Goal: Task Accomplishment & Management: Manage account settings

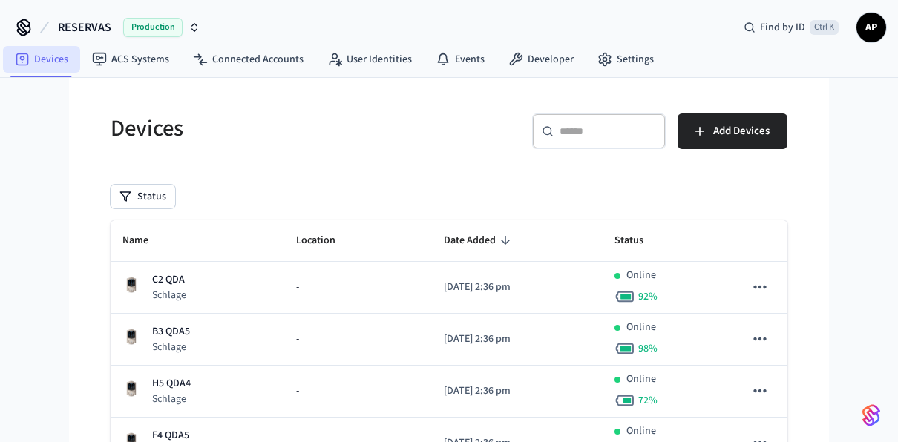
click at [45, 68] on link "Devices" at bounding box center [41, 59] width 77 height 27
click at [149, 232] on span "Name" at bounding box center [144, 240] width 45 height 23
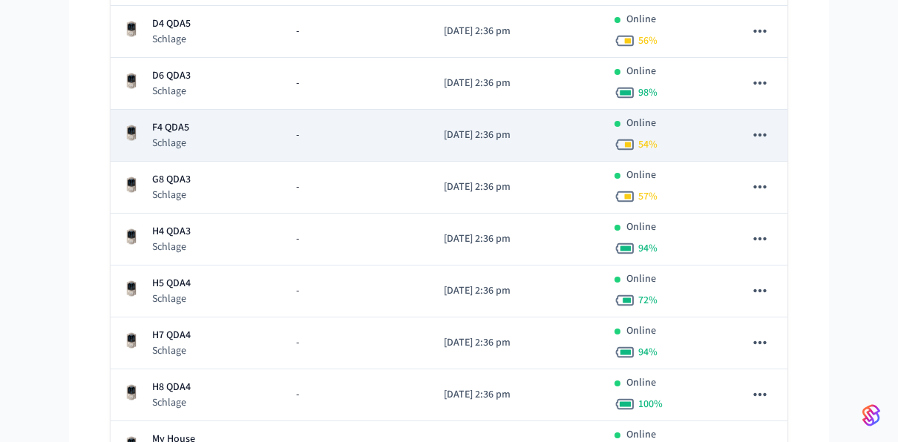
scroll to position [783, 0]
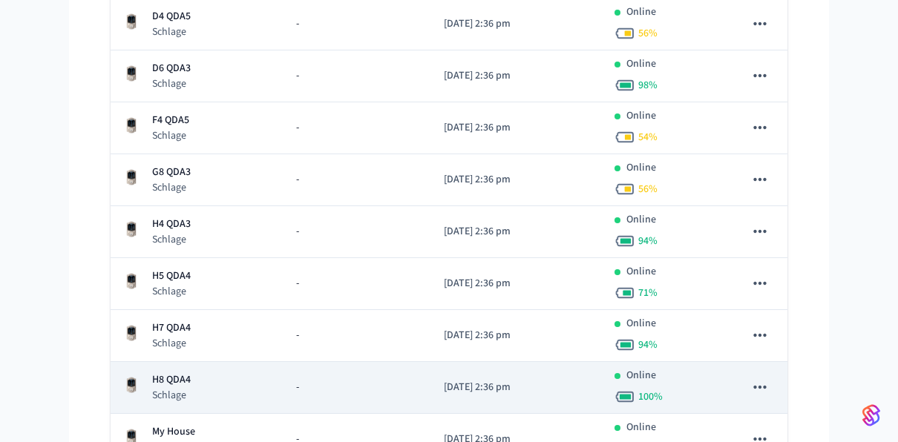
click at [184, 399] on td "H8 QDA4 Schlage" at bounding box center [198, 388] width 174 height 52
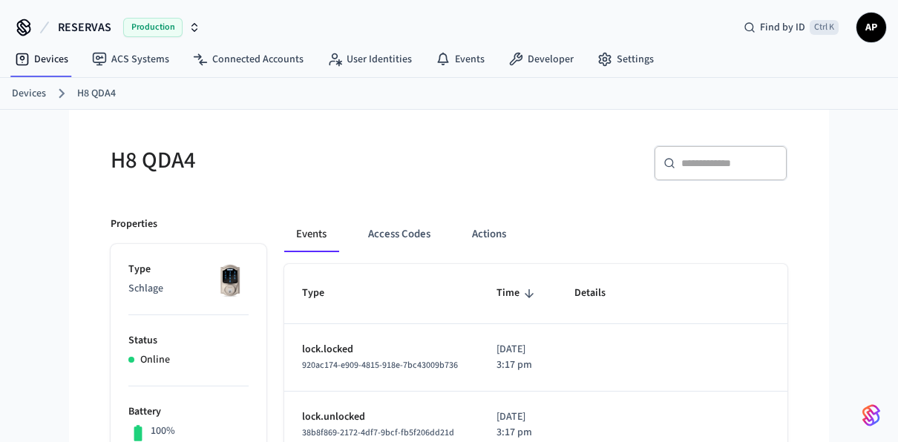
click at [29, 87] on link "Devices" at bounding box center [29, 94] width 34 height 16
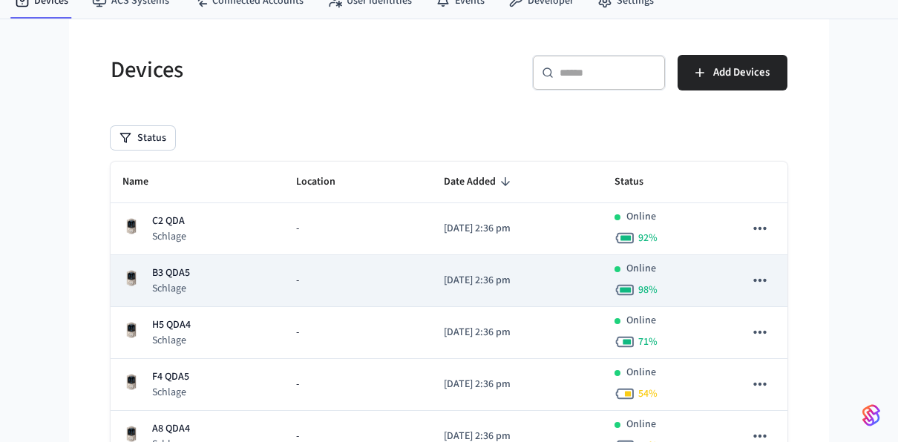
scroll to position [58, 0]
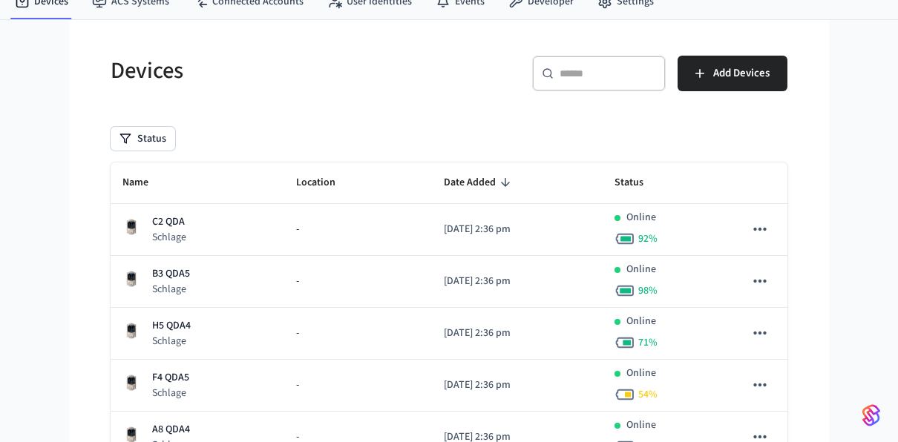
click at [151, 169] on th "Name" at bounding box center [198, 184] width 174 height 42
click at [144, 180] on span "Name" at bounding box center [144, 182] width 45 height 23
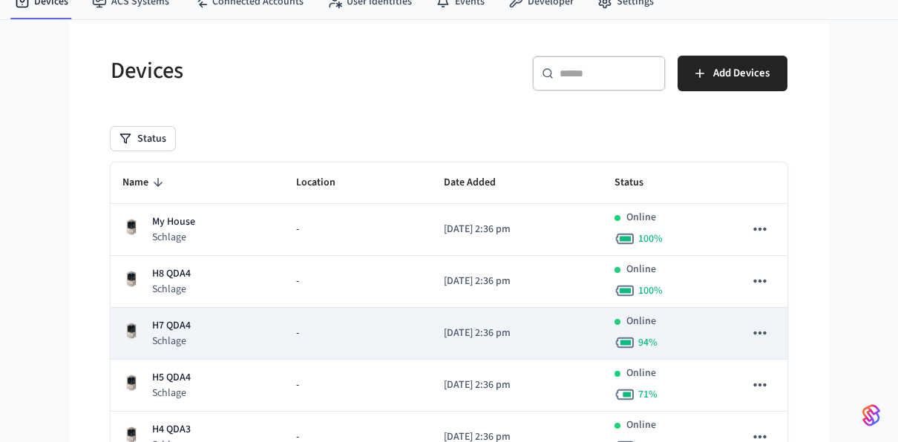
click at [170, 329] on p "H7 QDA4" at bounding box center [171, 326] width 39 height 16
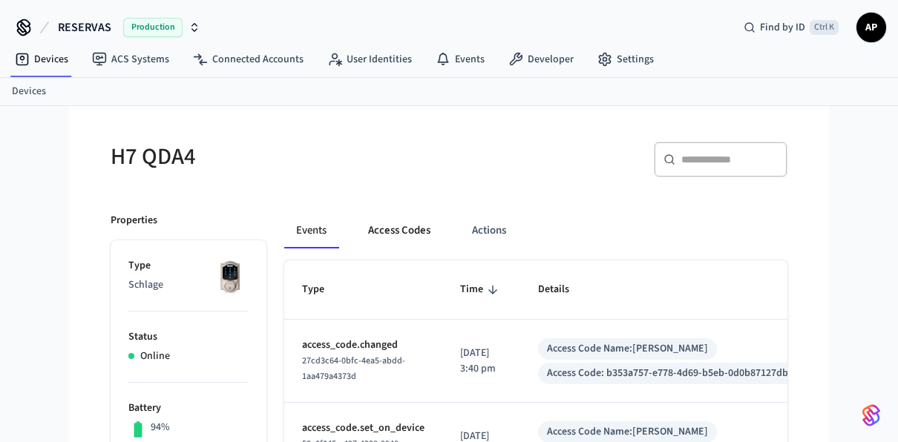
click at [374, 231] on button "Access Codes" at bounding box center [399, 231] width 86 height 36
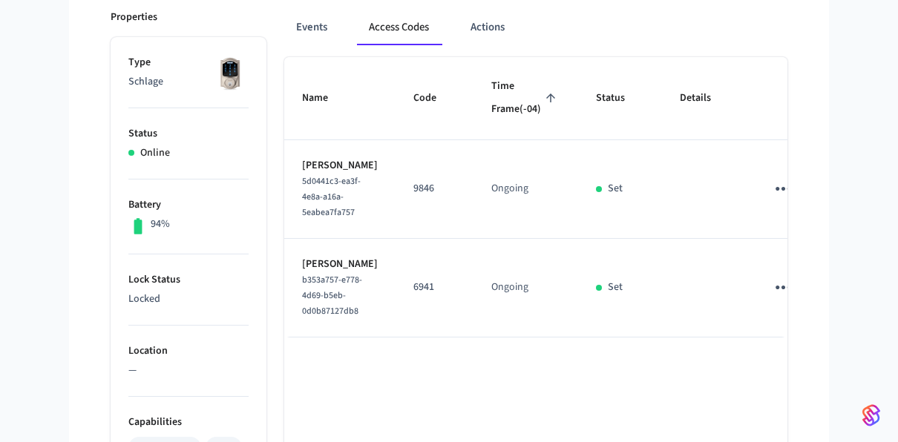
scroll to position [206, 0]
click at [300, 23] on button "Events" at bounding box center [311, 28] width 55 height 36
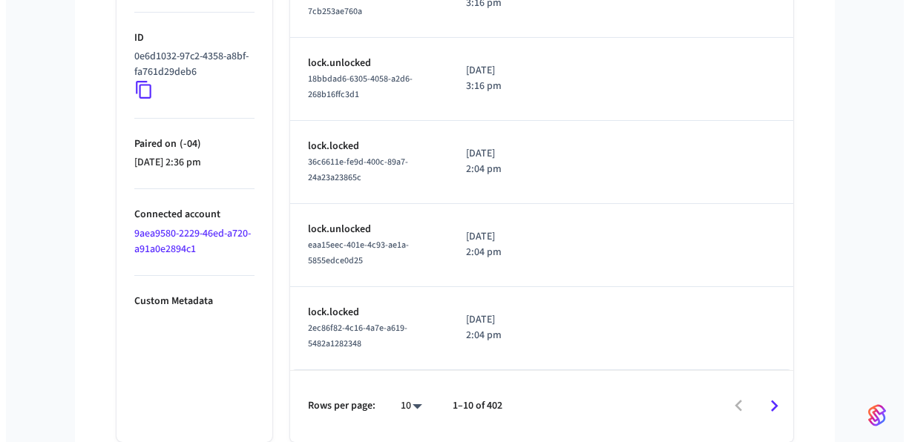
scroll to position [793, 0]
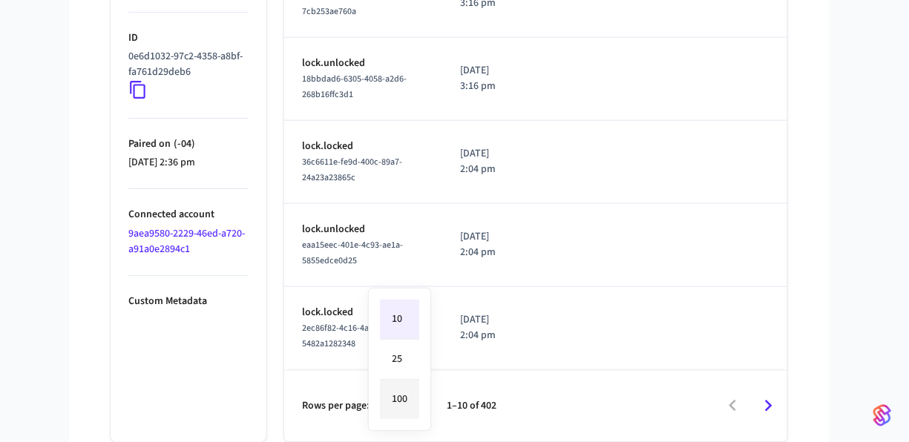
click at [411, 408] on li "100" at bounding box center [399, 399] width 39 height 39
type input "***"
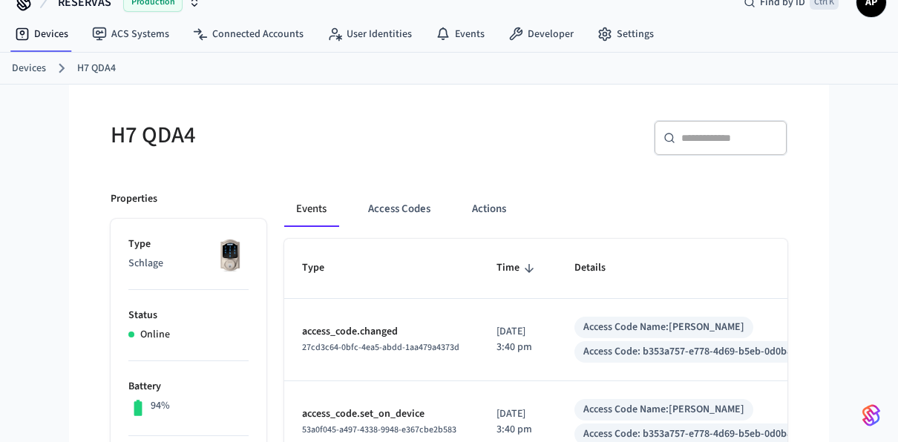
scroll to position [0, 0]
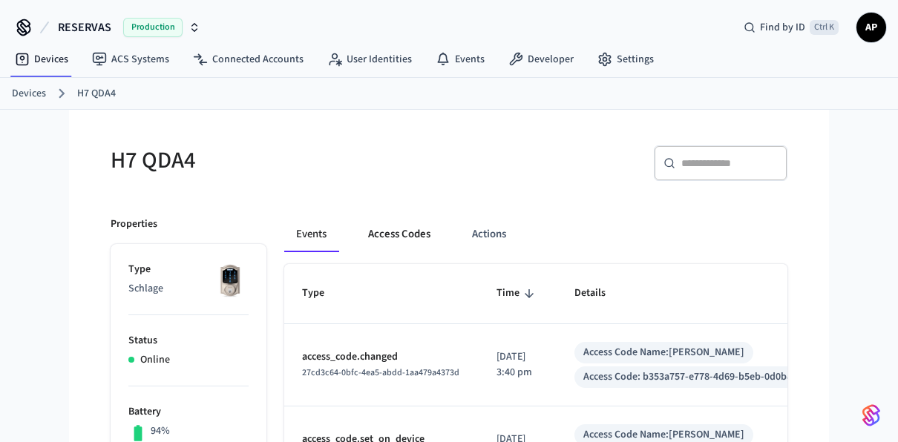
click at [426, 235] on button "Access Codes" at bounding box center [399, 235] width 86 height 36
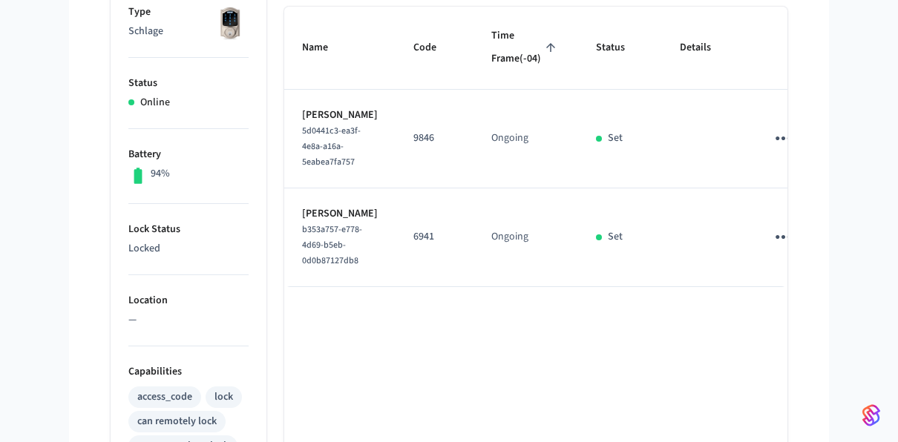
scroll to position [260, 0]
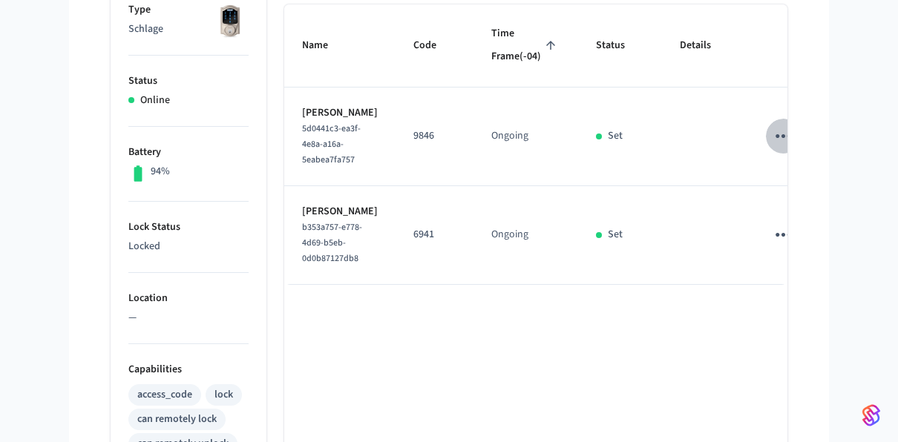
click at [772, 148] on icon "sticky table" at bounding box center [783, 136] width 23 height 23
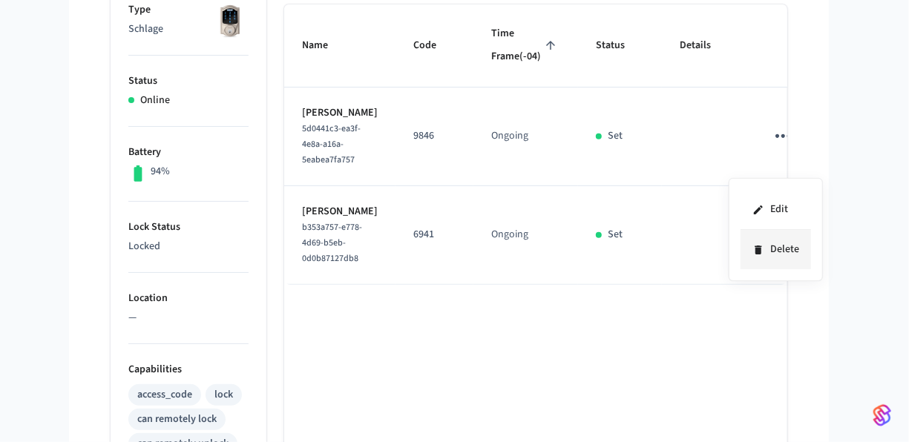
click at [774, 242] on li "Delete" at bounding box center [776, 249] width 71 height 39
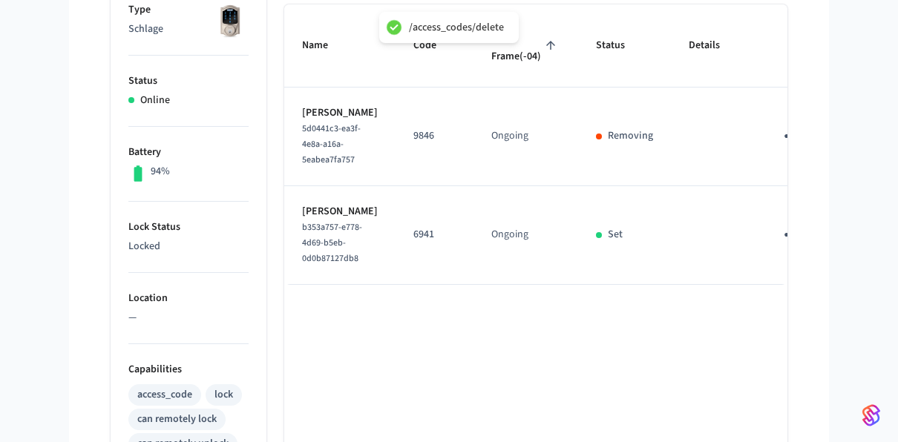
scroll to position [0, 0]
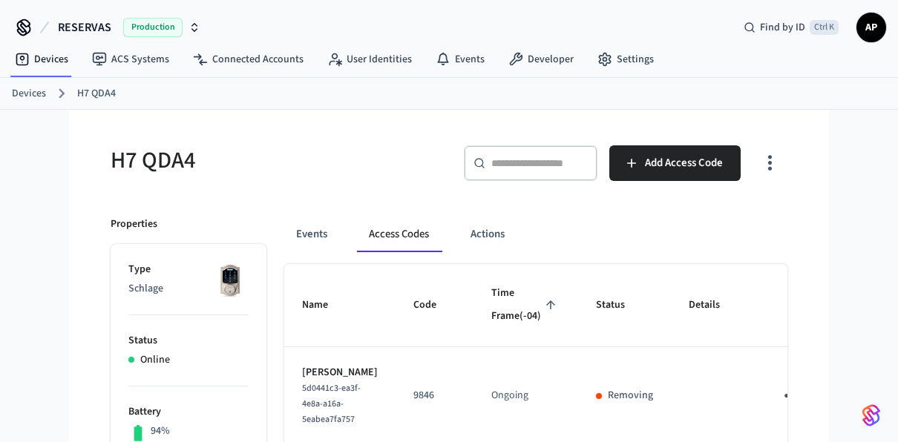
click at [42, 86] on link "Devices" at bounding box center [29, 94] width 34 height 16
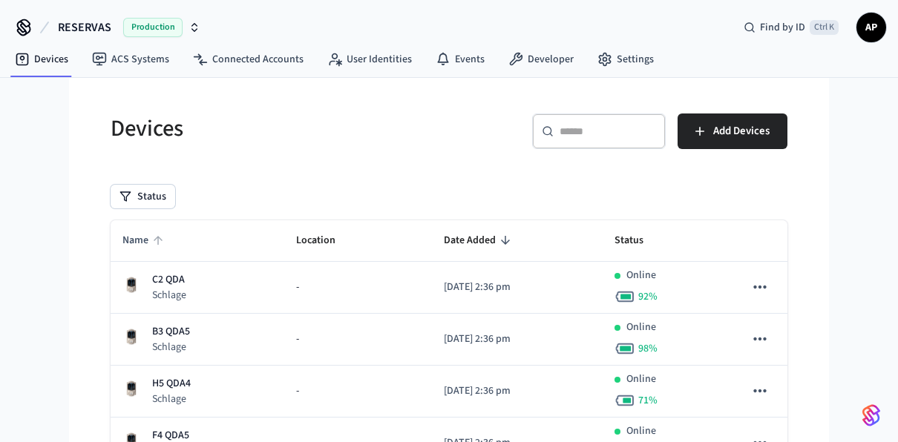
click at [151, 242] on span "Name" at bounding box center [144, 240] width 45 height 23
click at [155, 234] on icon "sticky table" at bounding box center [157, 240] width 13 height 13
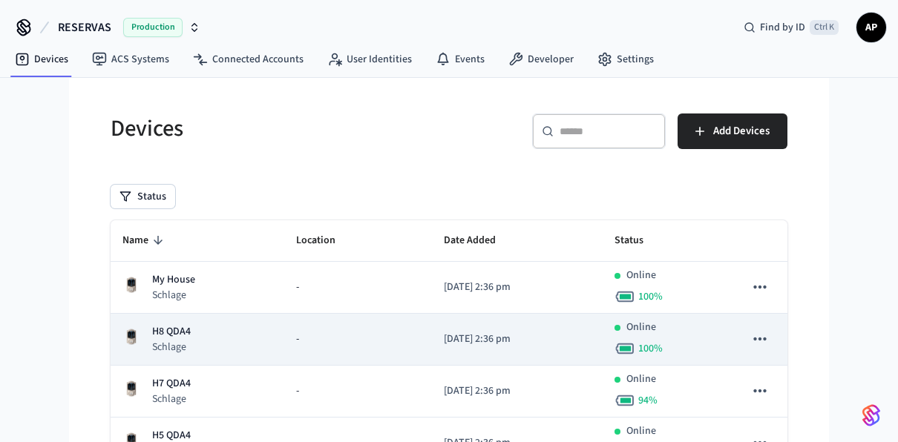
click at [176, 322] on td "H8 QDA4 Schlage" at bounding box center [198, 340] width 174 height 52
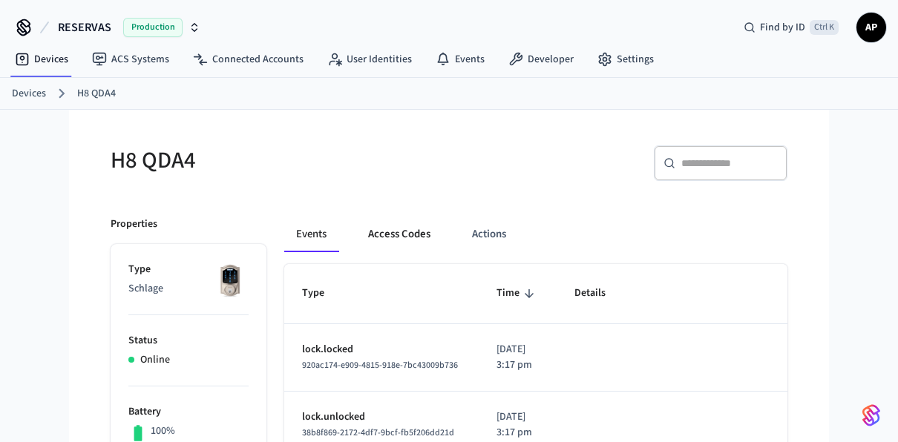
click at [382, 232] on button "Access Codes" at bounding box center [399, 235] width 86 height 36
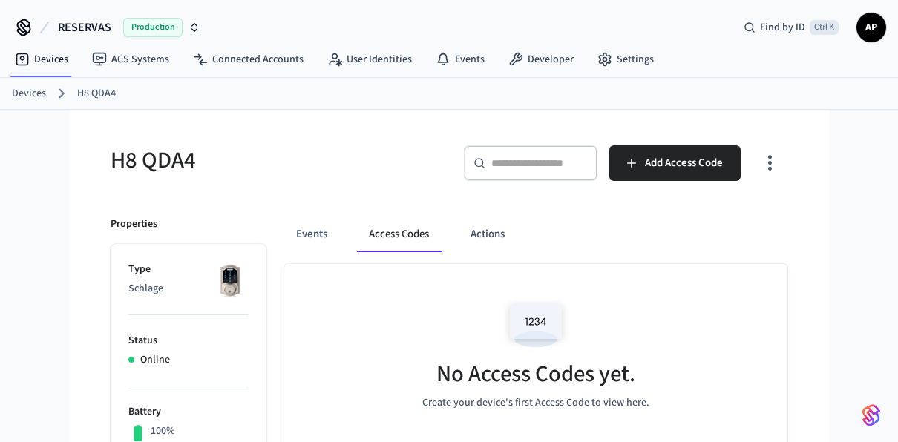
click at [30, 95] on link "Devices" at bounding box center [29, 94] width 34 height 16
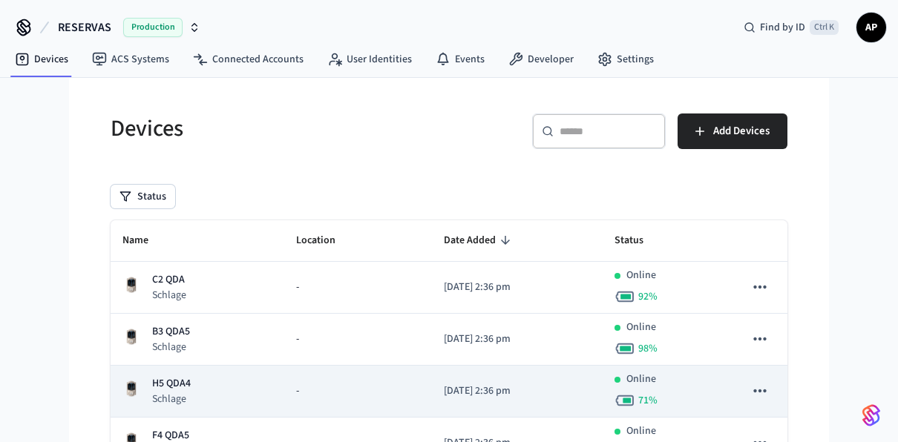
click at [166, 387] on p "H5 QDA4" at bounding box center [171, 384] width 39 height 16
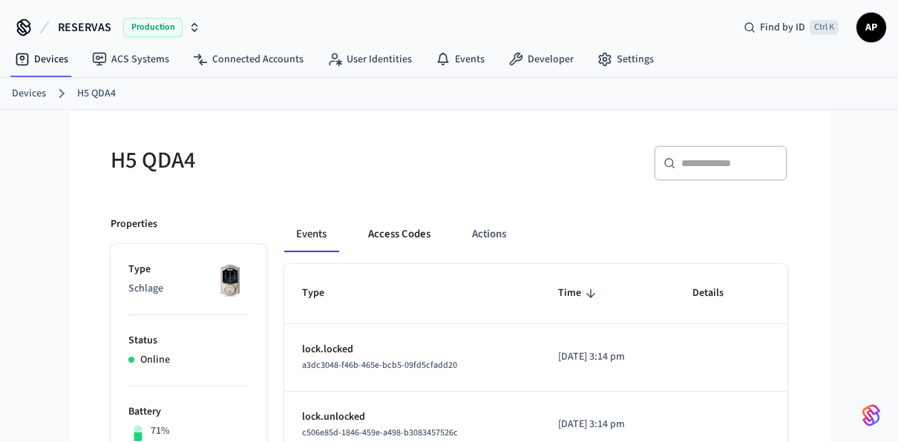
click at [394, 229] on button "Access Codes" at bounding box center [399, 235] width 86 height 36
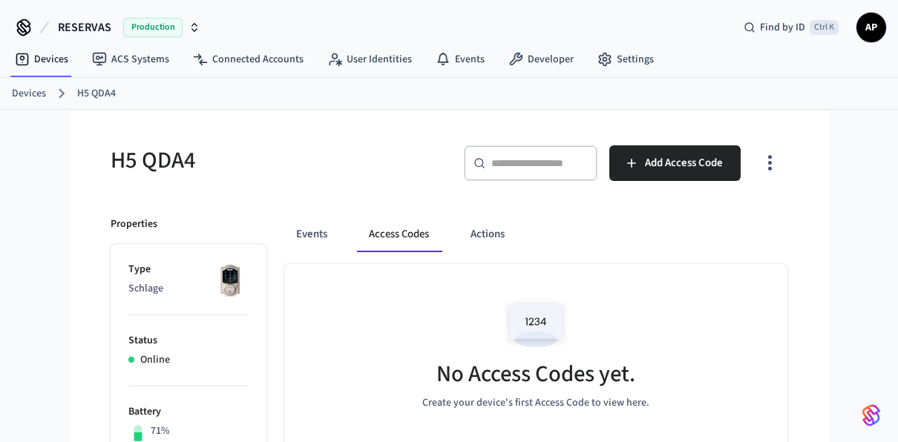
click at [339, 231] on div "Events Access Codes Actions" at bounding box center [535, 235] width 503 height 36
click at [323, 233] on button "Events" at bounding box center [311, 235] width 55 height 36
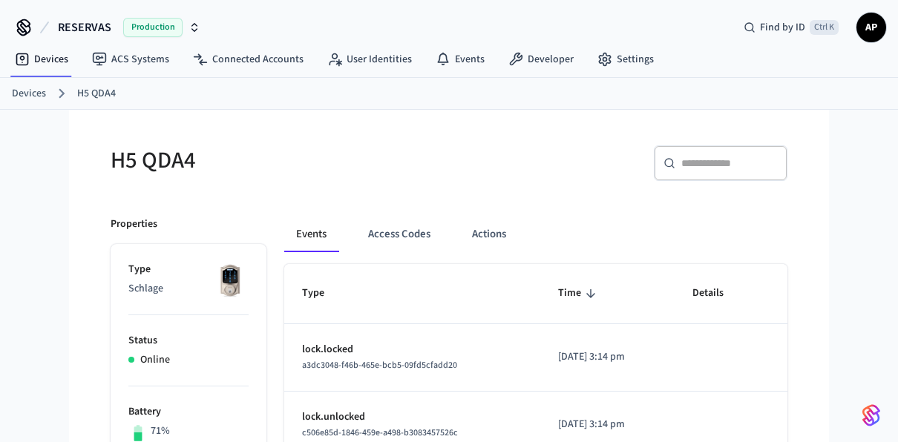
click at [42, 91] on link "Devices" at bounding box center [29, 94] width 34 height 16
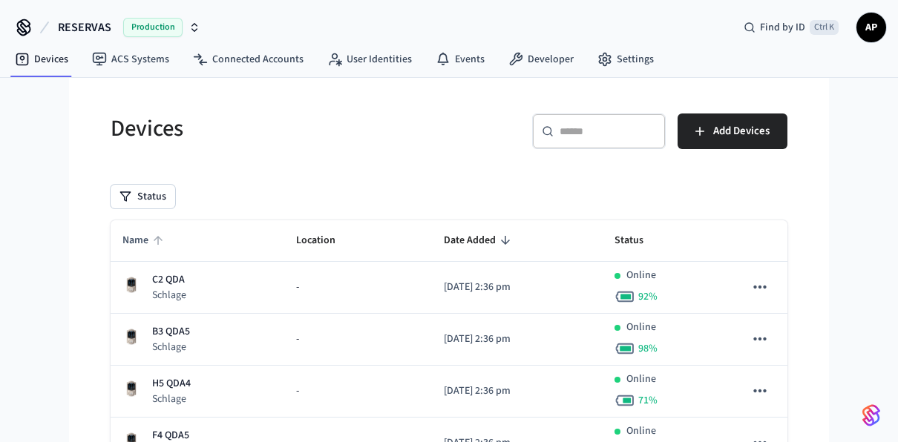
click at [143, 249] on span "Name" at bounding box center [144, 240] width 45 height 23
click at [146, 241] on span "Name" at bounding box center [144, 240] width 45 height 23
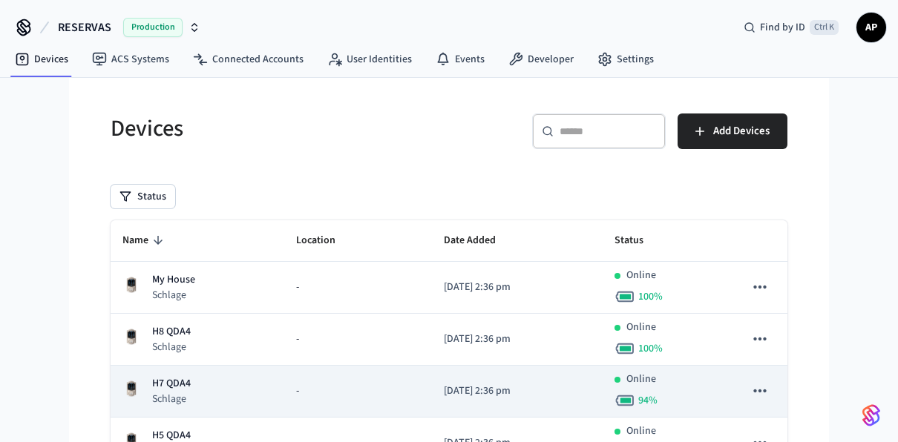
click at [200, 380] on div "H7 QDA4 Schlage" at bounding box center [197, 391] width 150 height 30
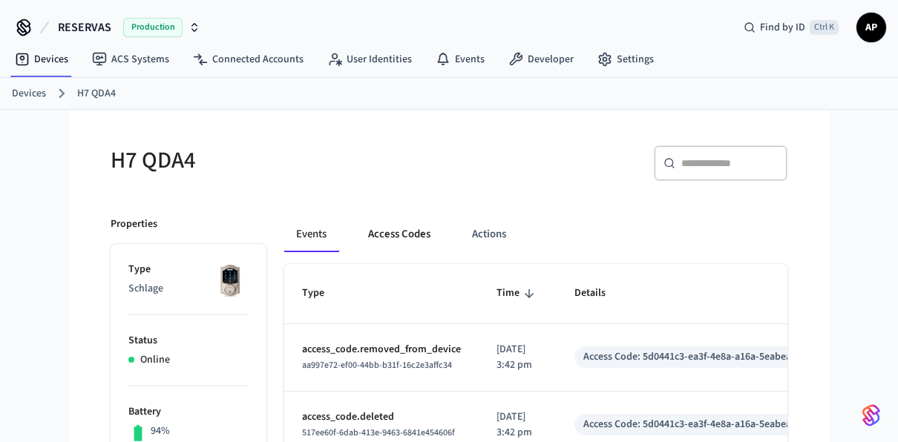
click at [407, 221] on button "Access Codes" at bounding box center [399, 235] width 86 height 36
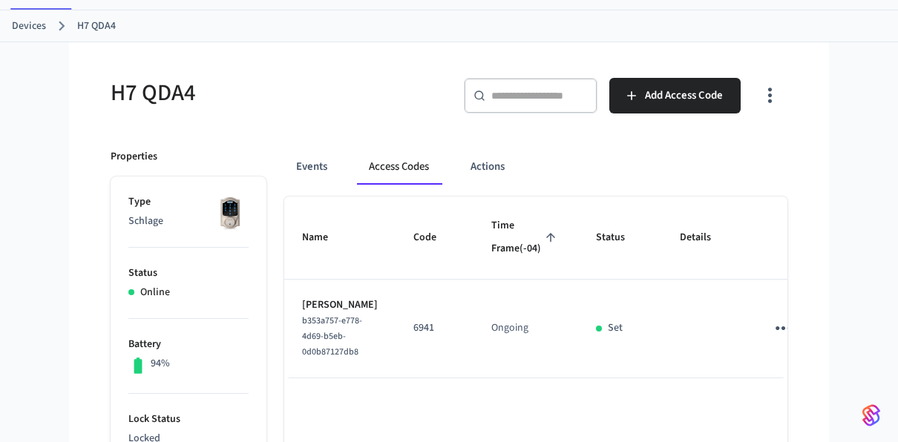
scroll to position [68, 0]
click at [330, 173] on button "Events" at bounding box center [311, 166] width 55 height 36
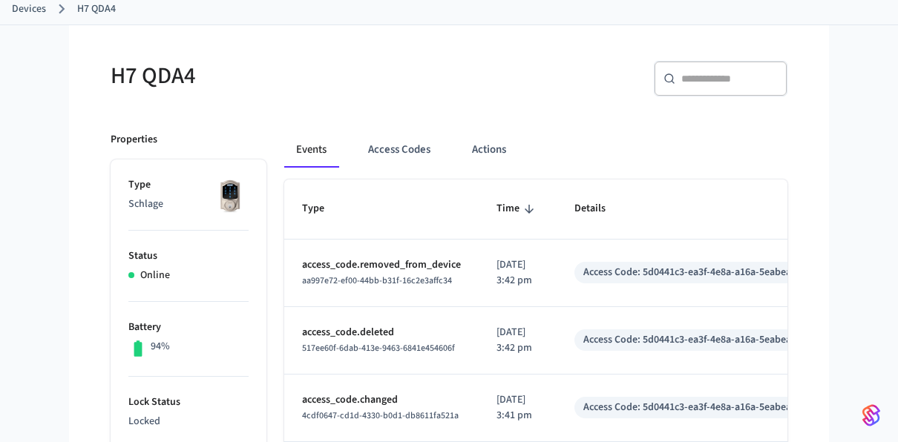
scroll to position [51, 0]
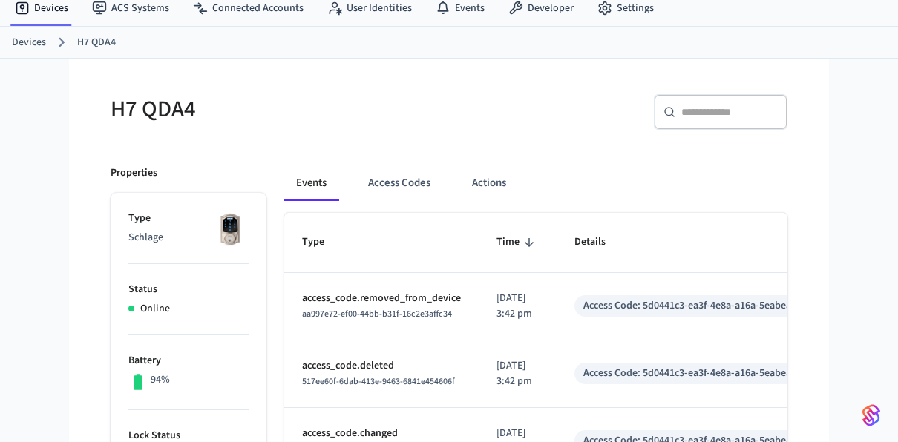
click at [30, 39] on link "Devices" at bounding box center [29, 43] width 34 height 16
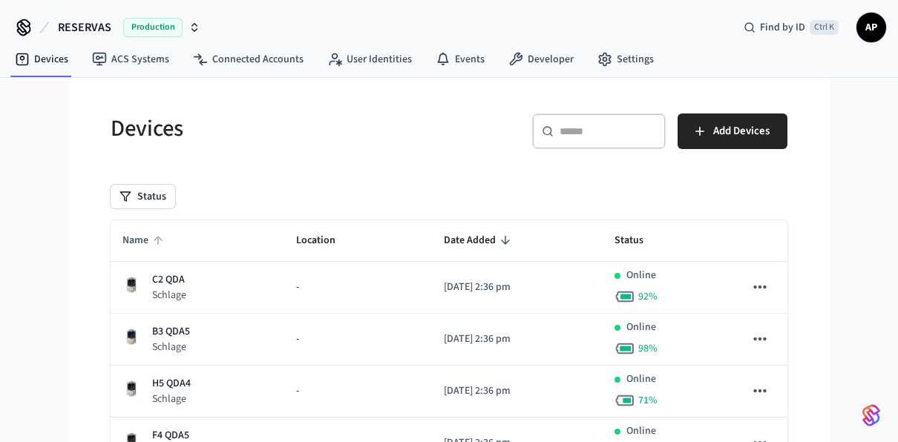
click at [164, 237] on icon "sticky table" at bounding box center [157, 240] width 13 height 13
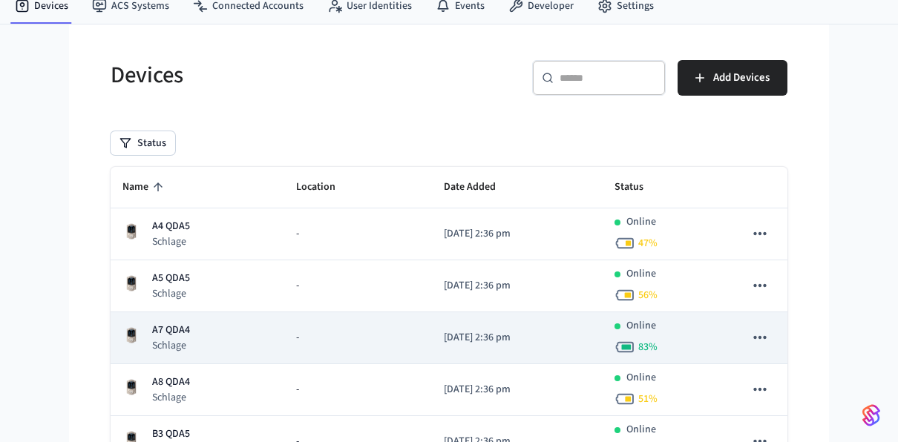
scroll to position [66, 0]
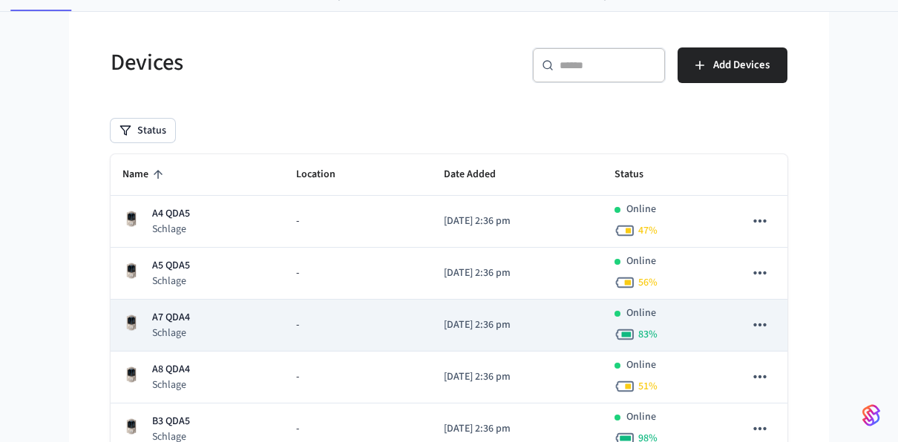
click at [173, 378] on p "Schlage" at bounding box center [171, 385] width 38 height 15
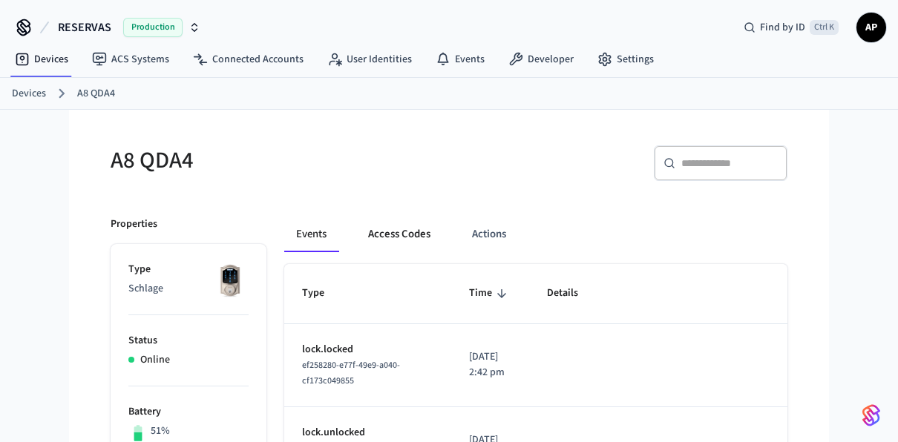
click at [377, 230] on button "Access Codes" at bounding box center [399, 235] width 86 height 36
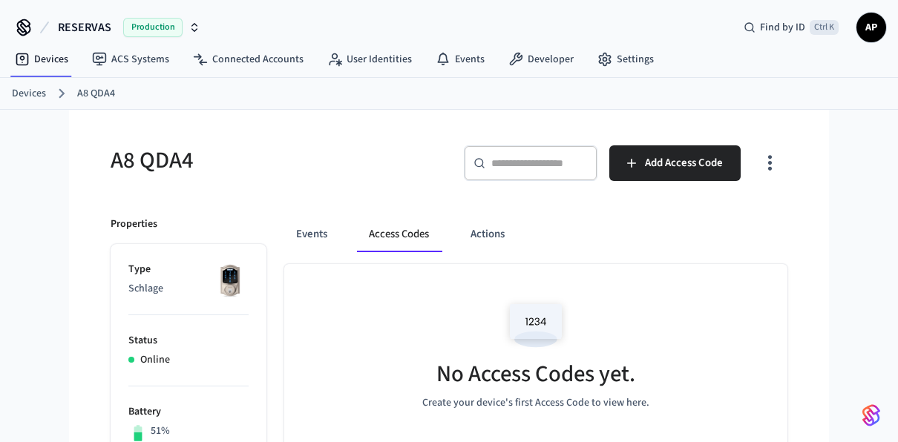
click at [40, 88] on link "Devices" at bounding box center [29, 94] width 34 height 16
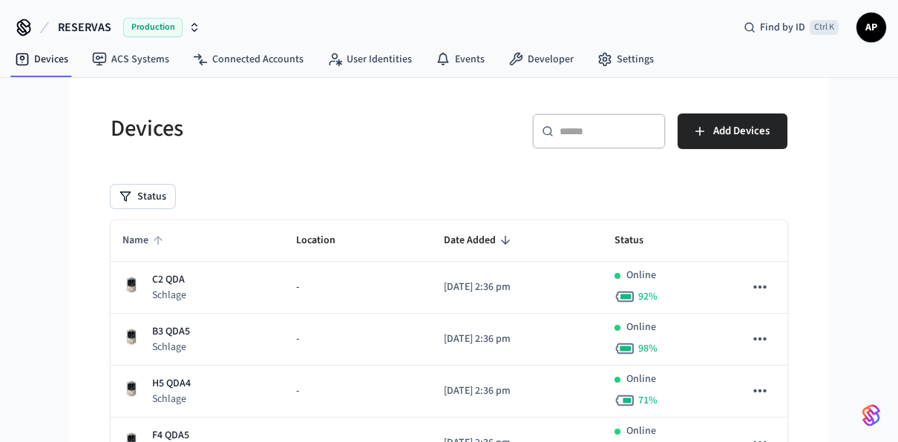
click at [148, 241] on span "Name" at bounding box center [144, 240] width 45 height 23
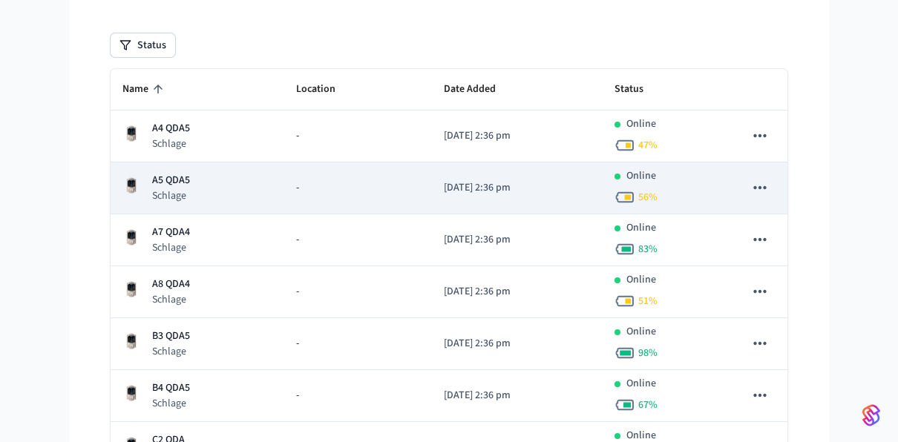
scroll to position [153, 0]
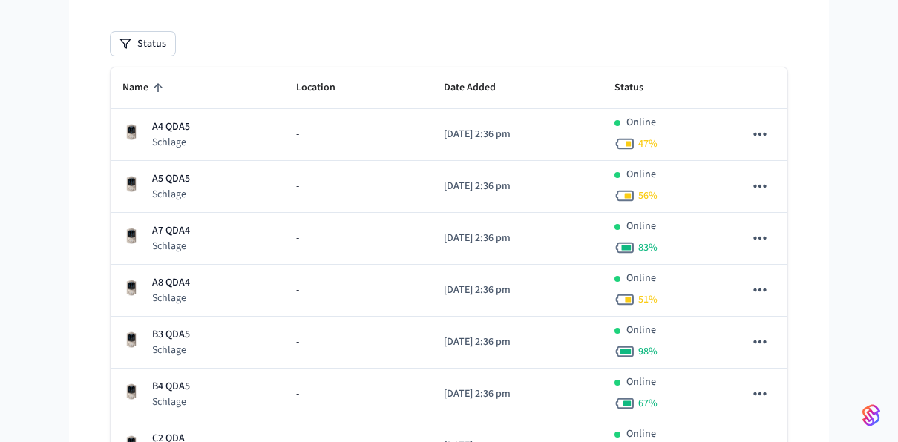
click at [143, 85] on span "Name" at bounding box center [144, 87] width 45 height 23
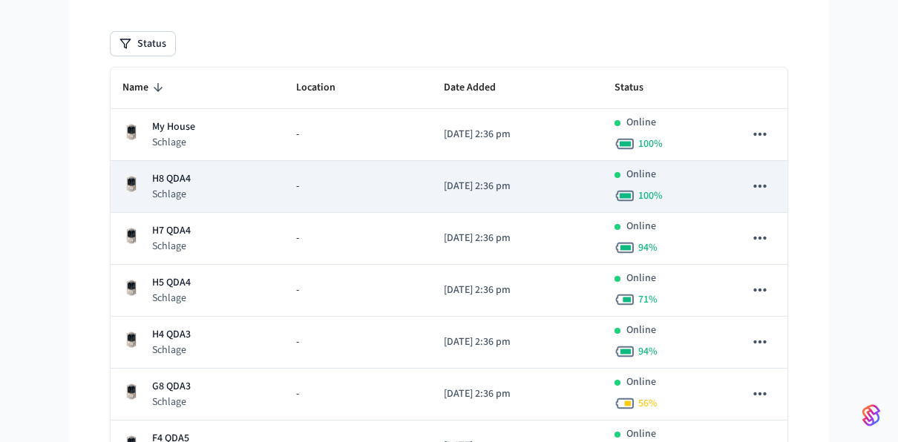
click at [175, 181] on p "H8 QDA4" at bounding box center [171, 179] width 39 height 16
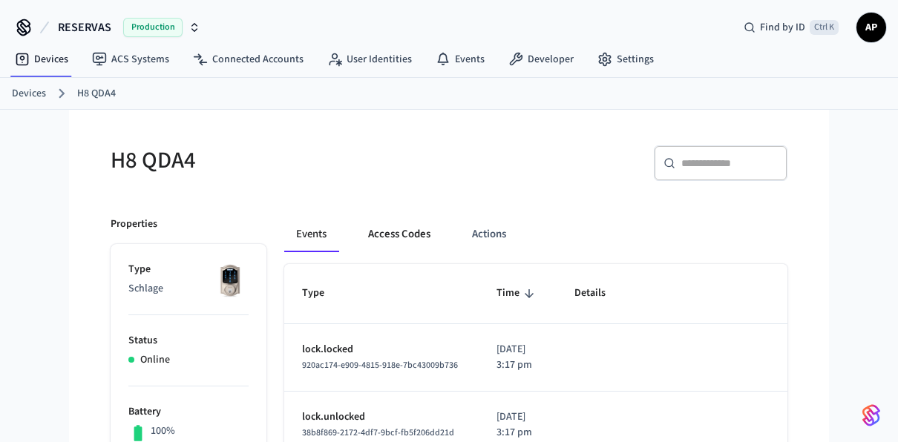
click at [408, 223] on button "Access Codes" at bounding box center [399, 235] width 86 height 36
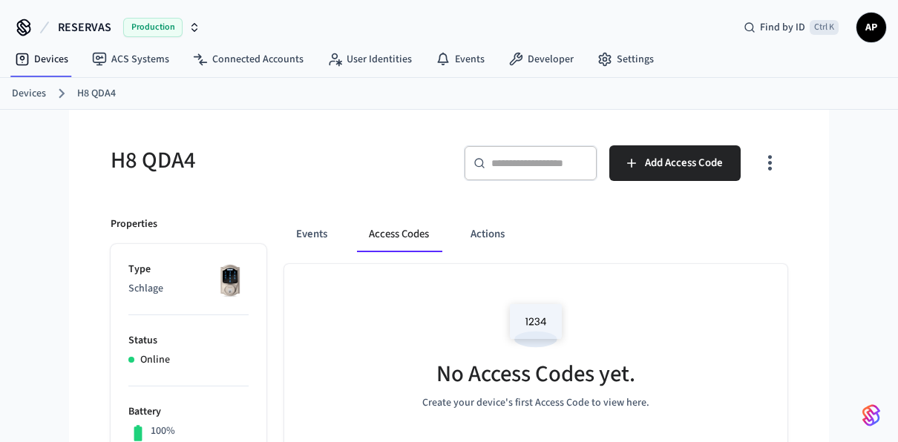
click at [42, 88] on link "Devices" at bounding box center [29, 94] width 34 height 16
